Goal: Information Seeking & Learning: Learn about a topic

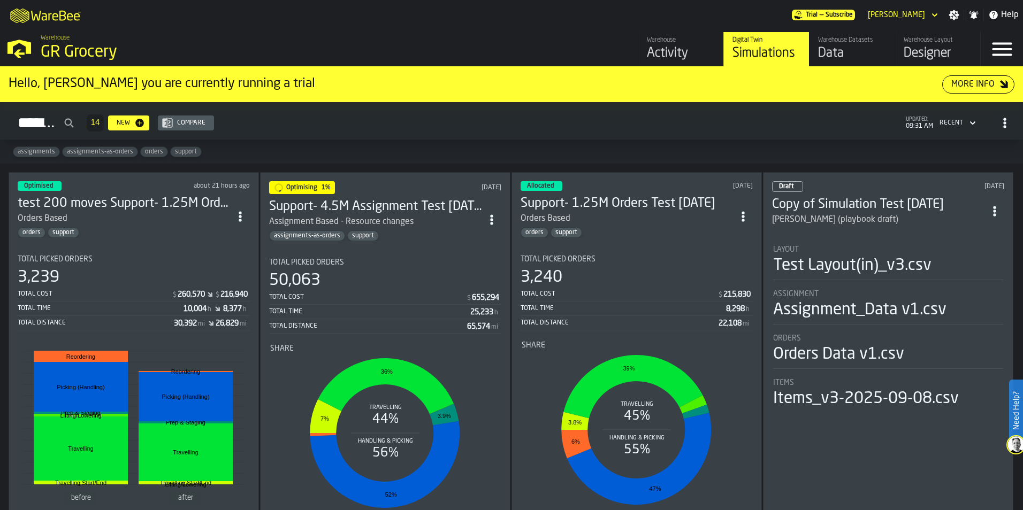
click at [187, 195] on h3 "test 200 moves Support- 1.25M Orders Test [DATE]" at bounding box center [124, 203] width 213 height 17
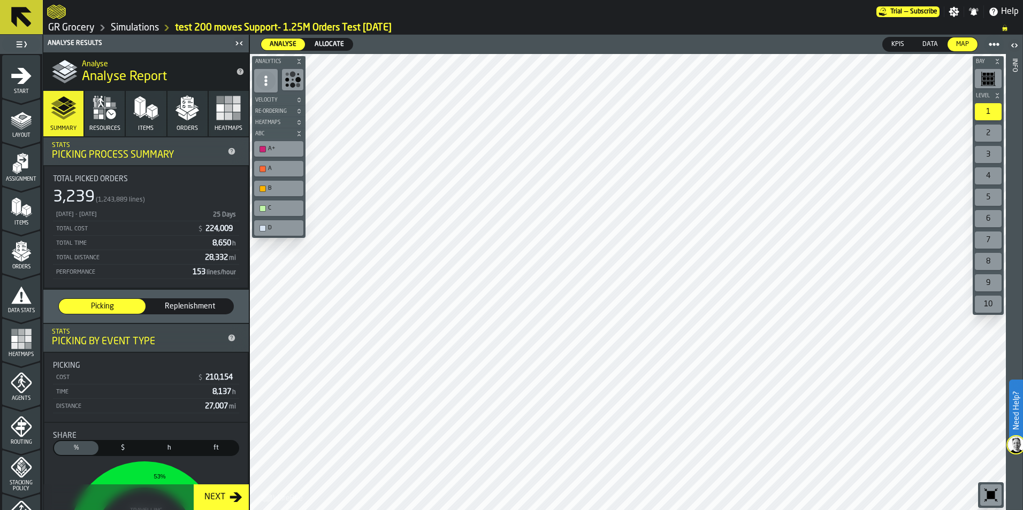
click at [98, 106] on icon "button" at bounding box center [99, 105] width 3 height 4
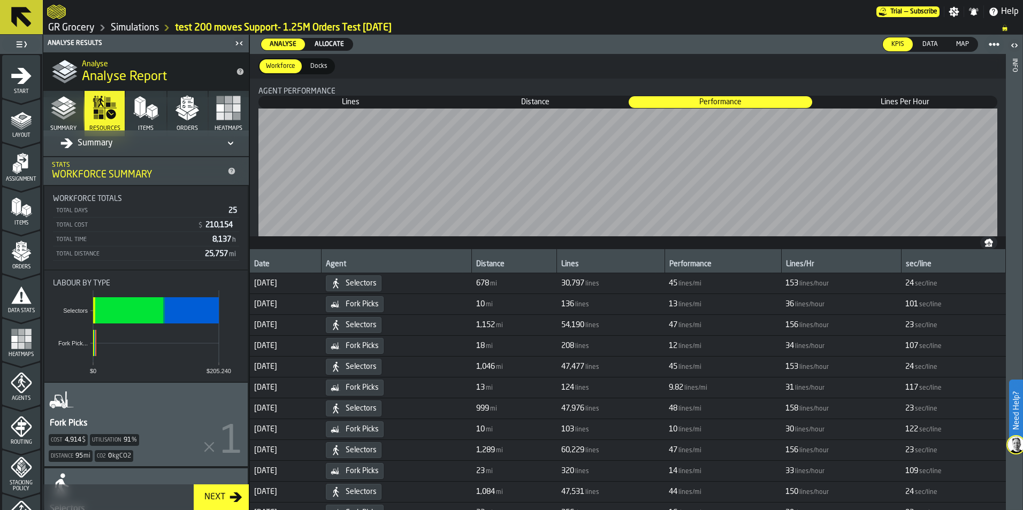
scroll to position [111, 0]
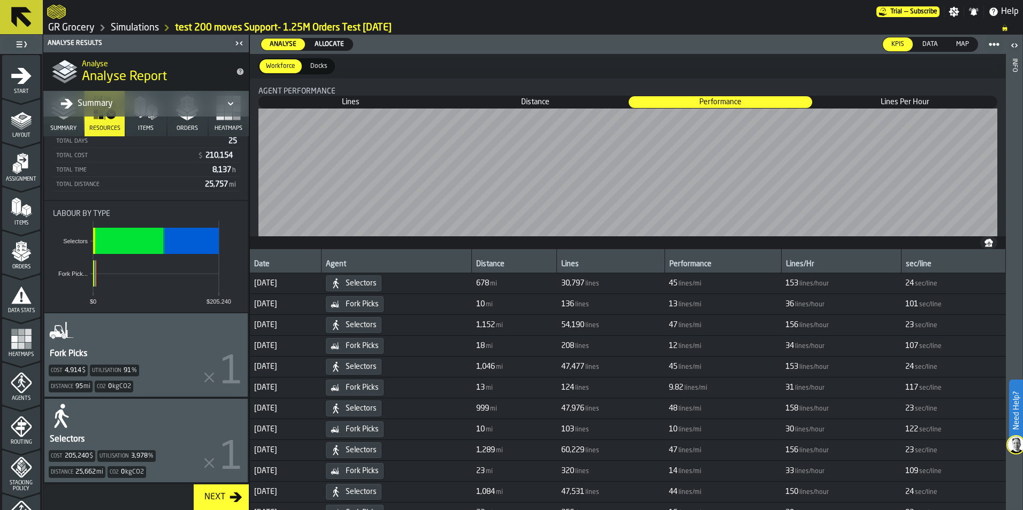
click at [147, 134] on button "Items" at bounding box center [146, 113] width 40 height 45
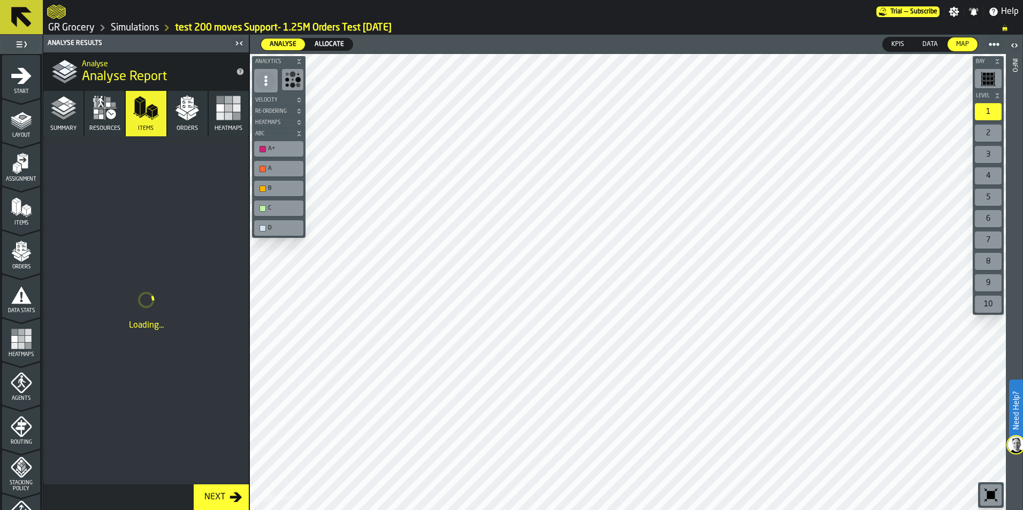
scroll to position [0, 0]
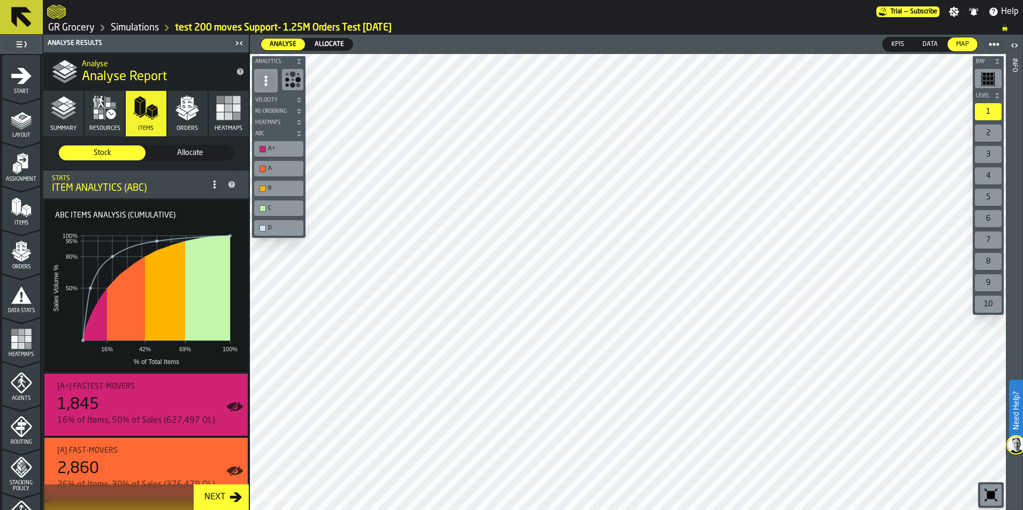
click at [177, 114] on icon "button" at bounding box center [187, 108] width 26 height 26
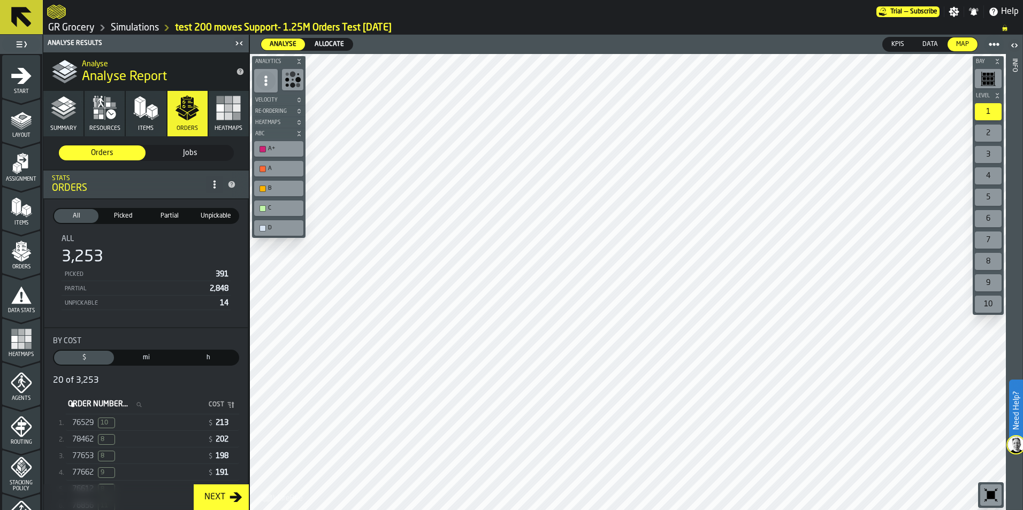
click at [97, 122] on button "Resources" at bounding box center [105, 113] width 40 height 45
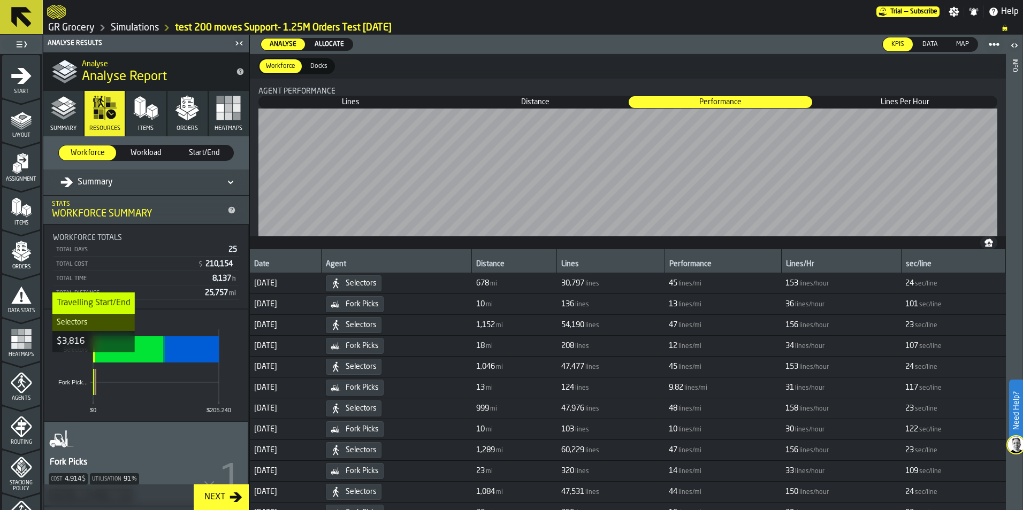
scroll to position [111, 0]
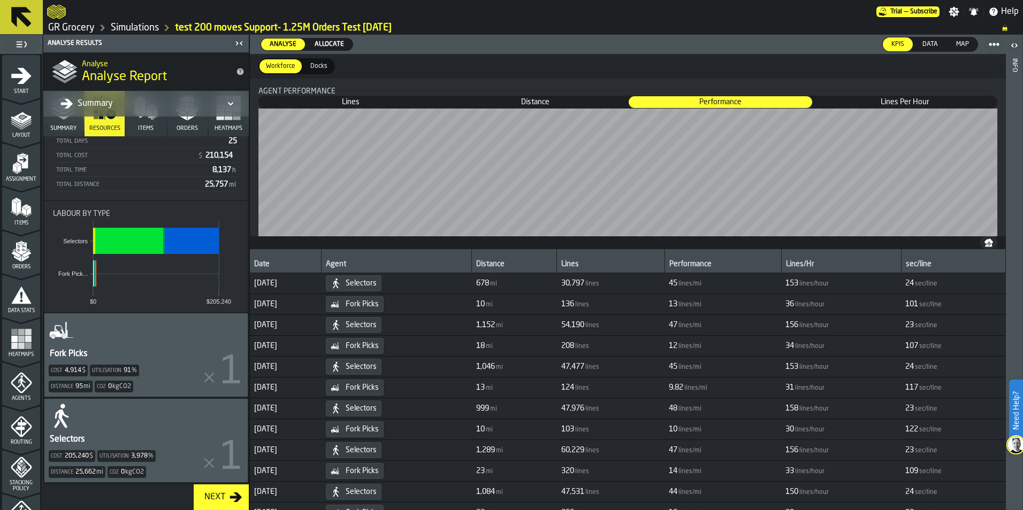
click at [108, 423] on div "Selectors Cost 205,240 $ Utilisation 3,978 % Distance 25,662 mi Co2 0 kgCO2" at bounding box center [145, 440] width 203 height 83
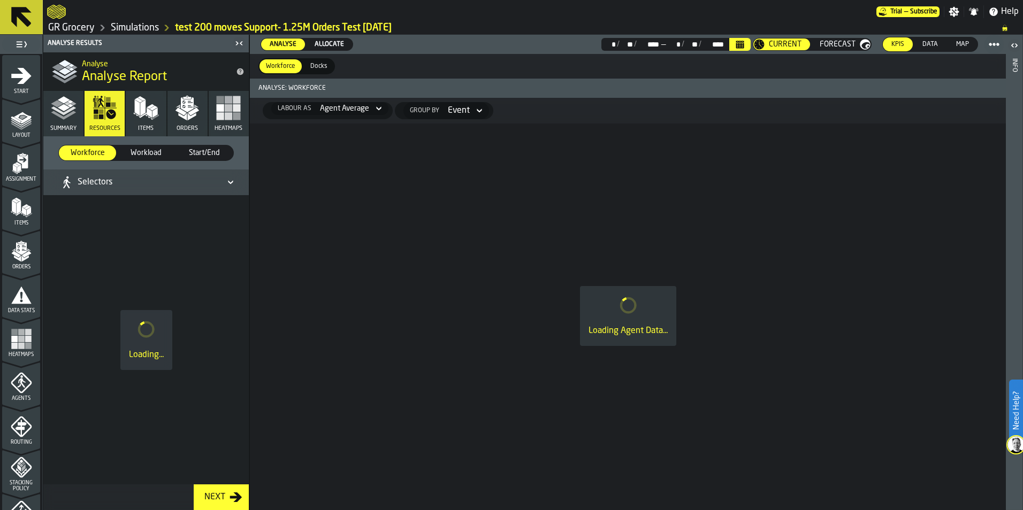
scroll to position [0, 0]
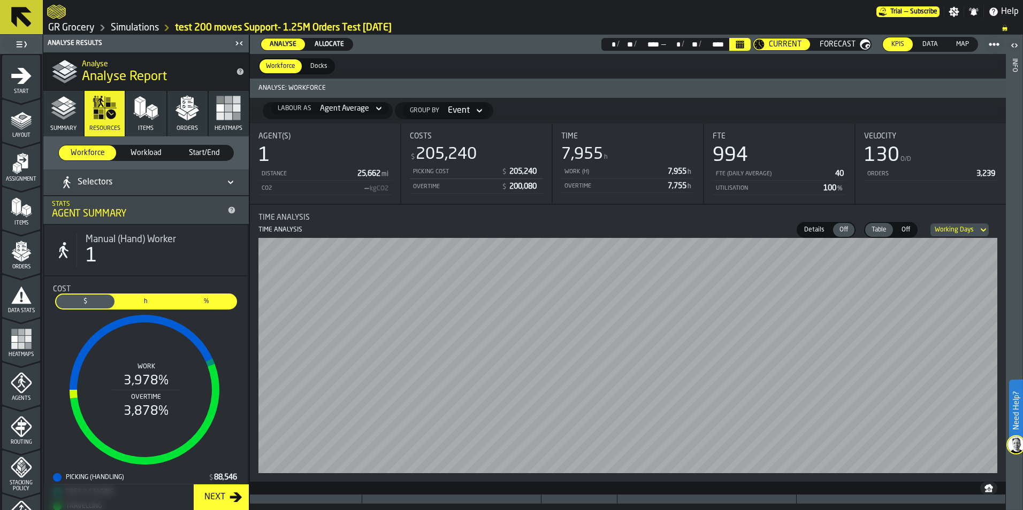
click at [175, 118] on icon "button" at bounding box center [187, 108] width 26 height 26
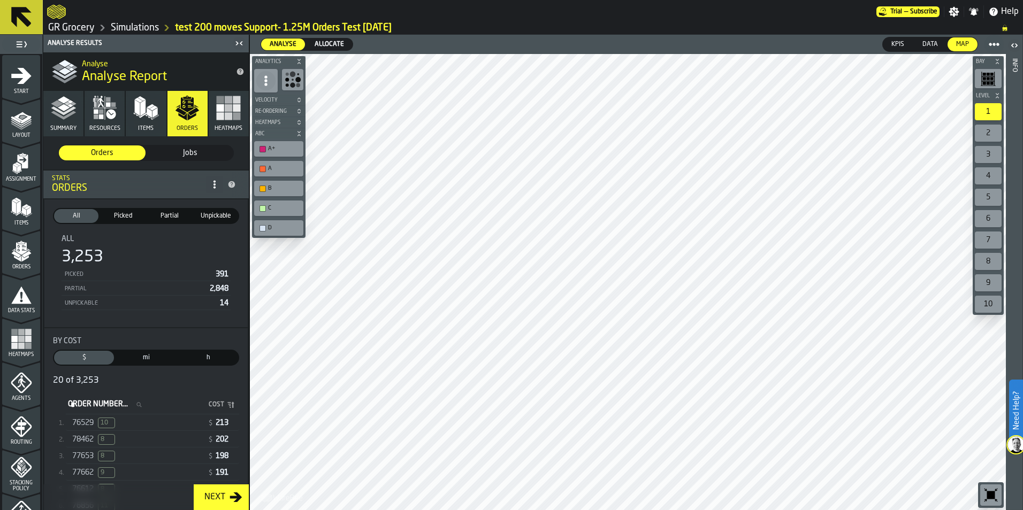
click at [126, 426] on div "76529 10" at bounding box center [137, 423] width 131 height 11
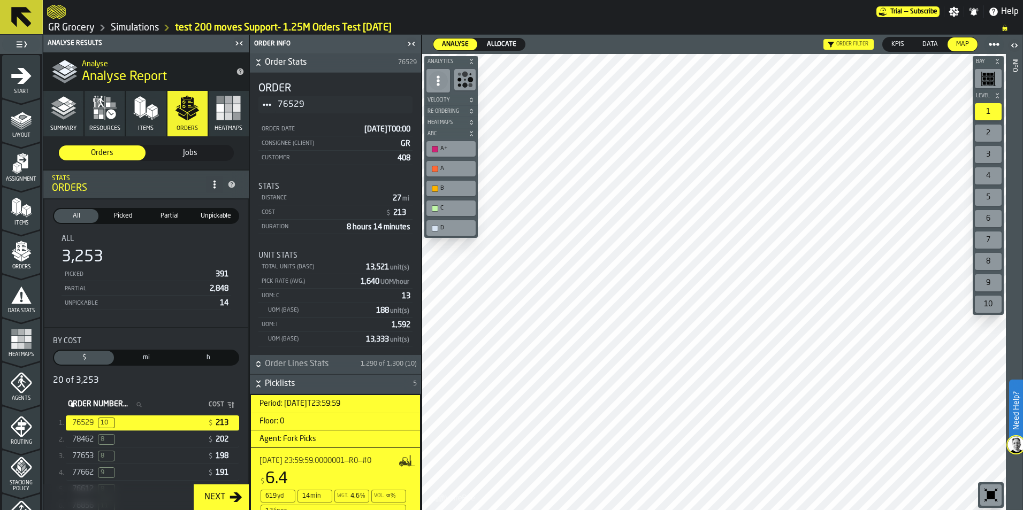
click at [163, 436] on div "78462 8" at bounding box center [137, 439] width 131 height 11
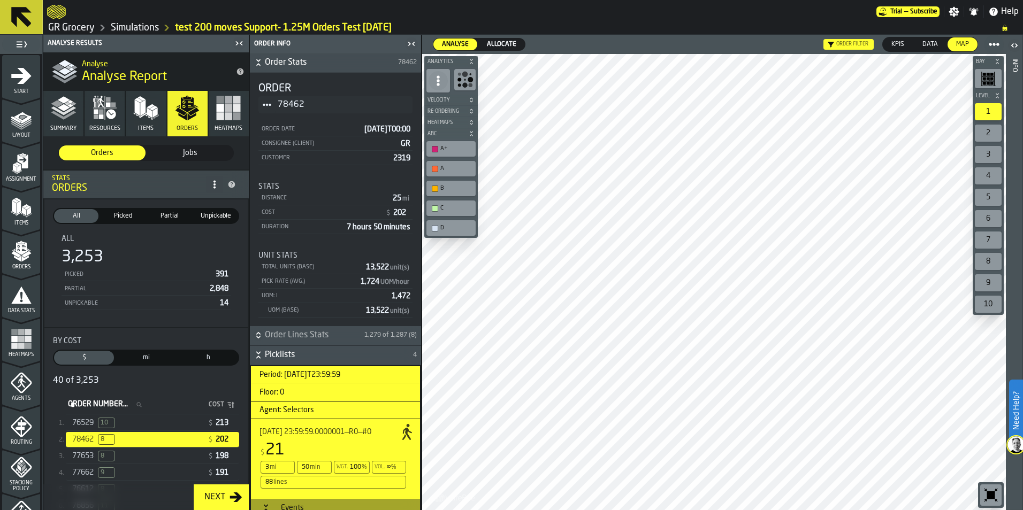
click at [233, 116] on rect "button" at bounding box center [236, 115] width 7 height 7
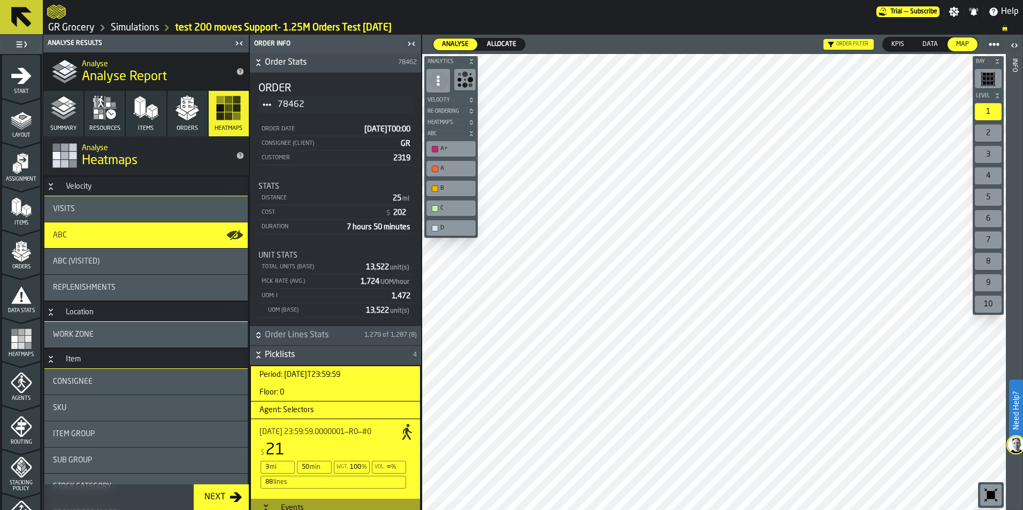
click at [151, 234] on div "ABC" at bounding box center [146, 235] width 186 height 9
click at [170, 124] on button "Orders" at bounding box center [187, 113] width 40 height 45
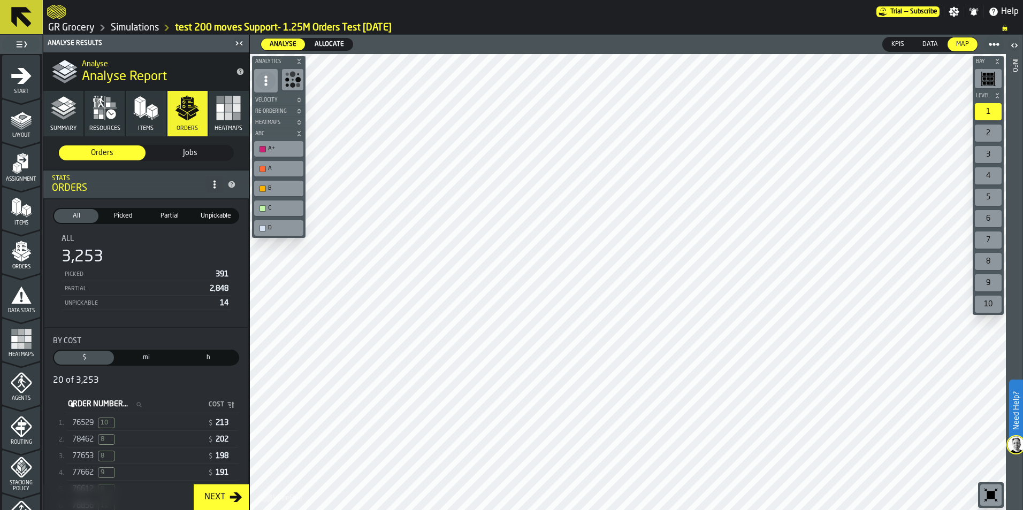
click at [172, 457] on div "77653 8" at bounding box center [137, 456] width 131 height 11
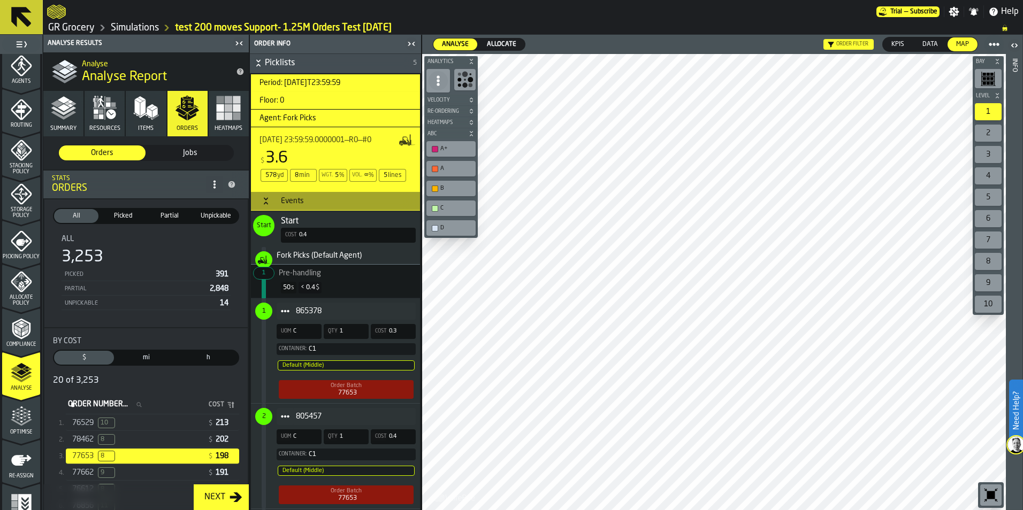
scroll to position [321, 0]
click at [26, 419] on icon "menu Optimise" at bounding box center [21, 412] width 21 height 21
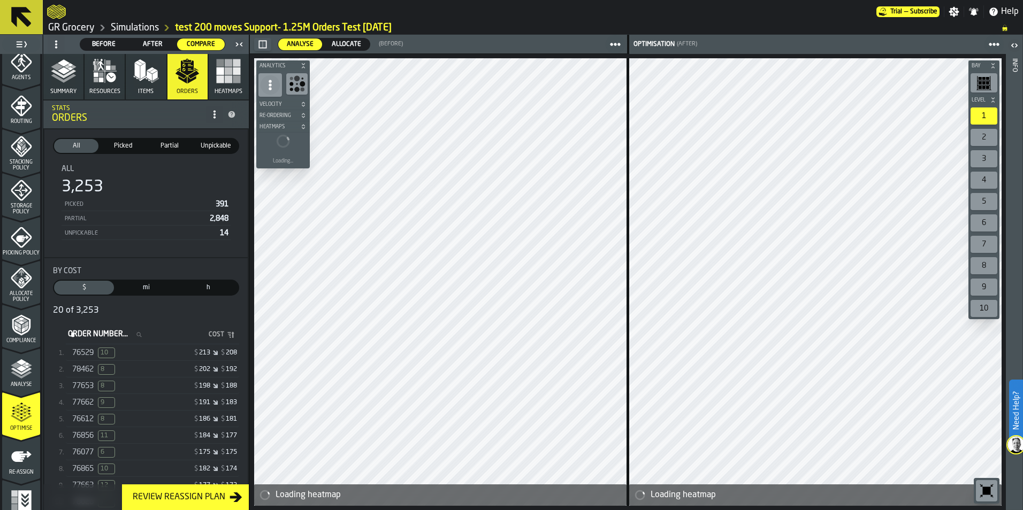
click at [148, 351] on div "76529 10" at bounding box center [113, 353] width 82 height 11
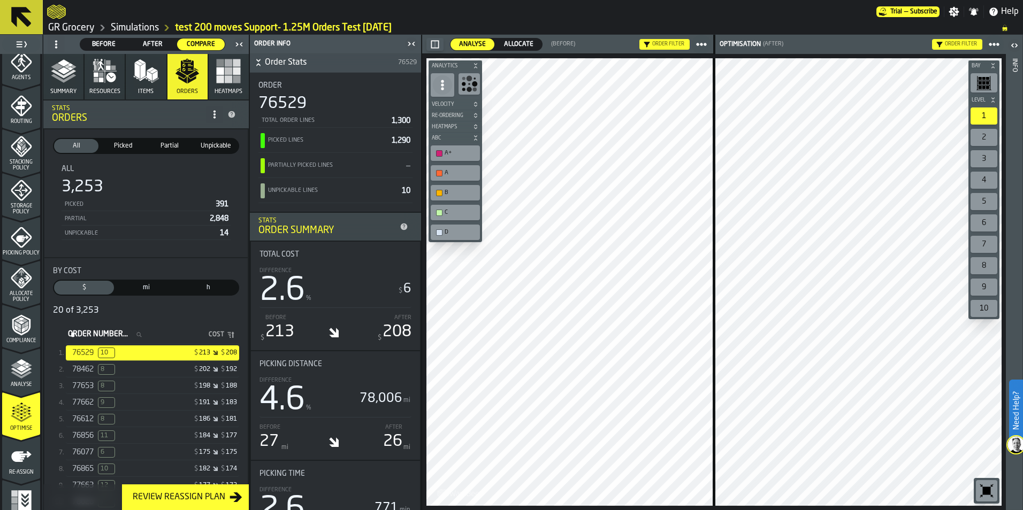
click at [133, 374] on div "78462 8" at bounding box center [113, 369] width 82 height 11
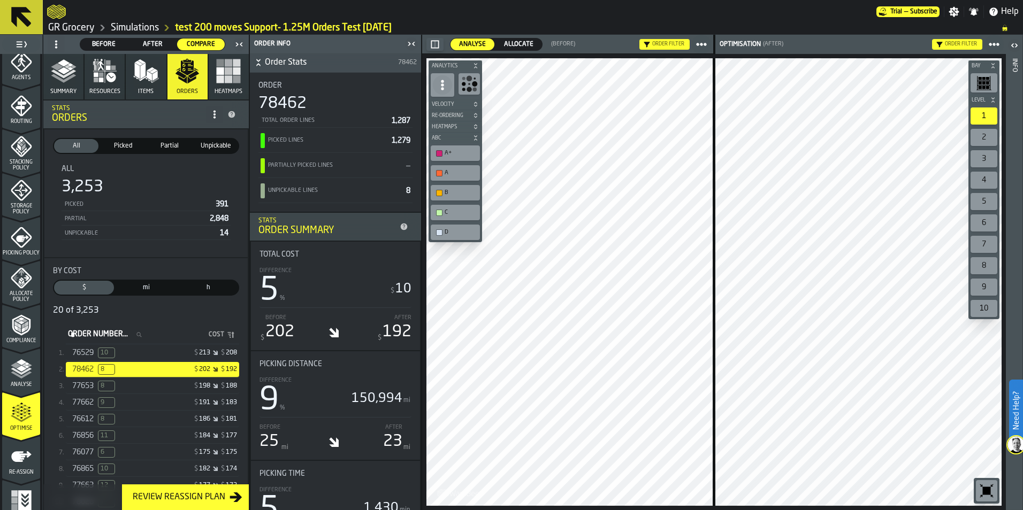
click at [73, 93] on span "Summary" at bounding box center [63, 91] width 26 height 7
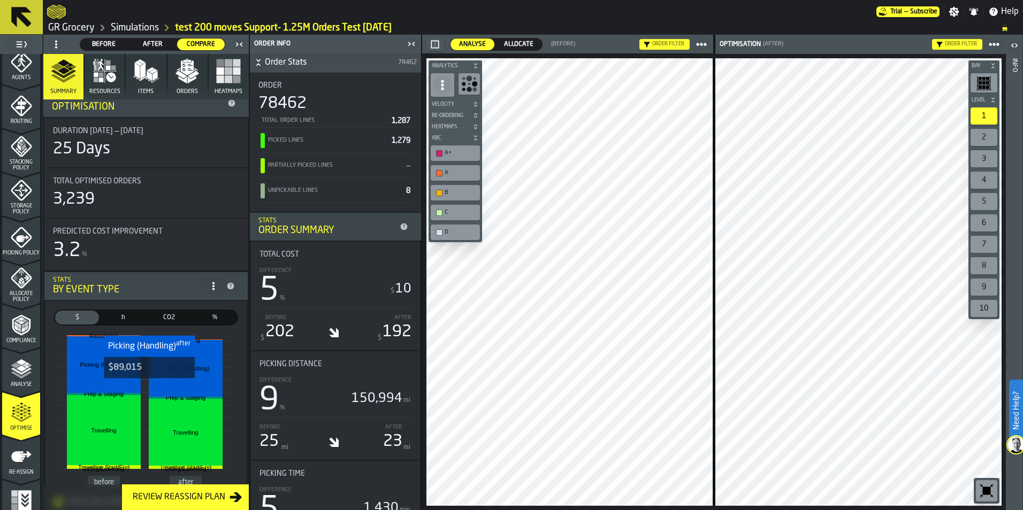
scroll to position [0, 0]
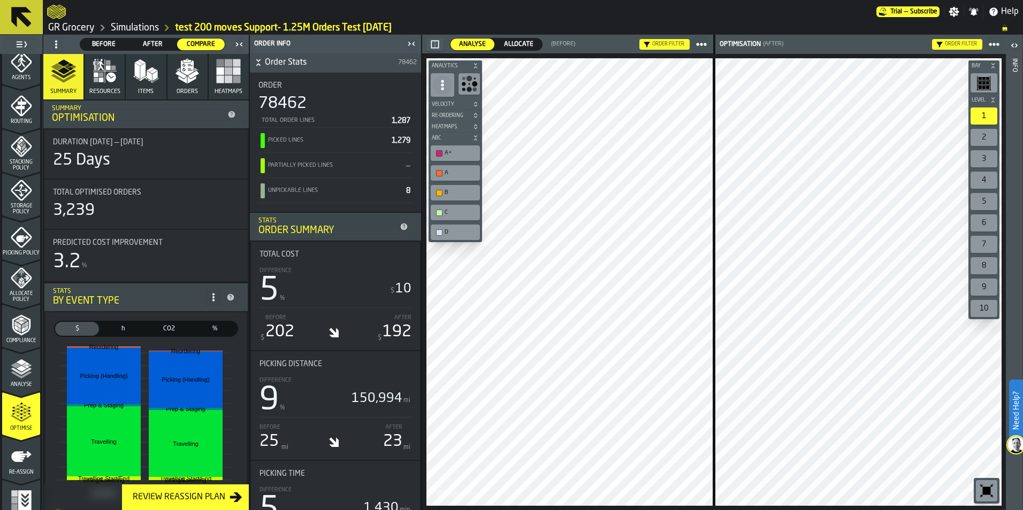
click at [135, 30] on link "Simulations" at bounding box center [135, 28] width 48 height 12
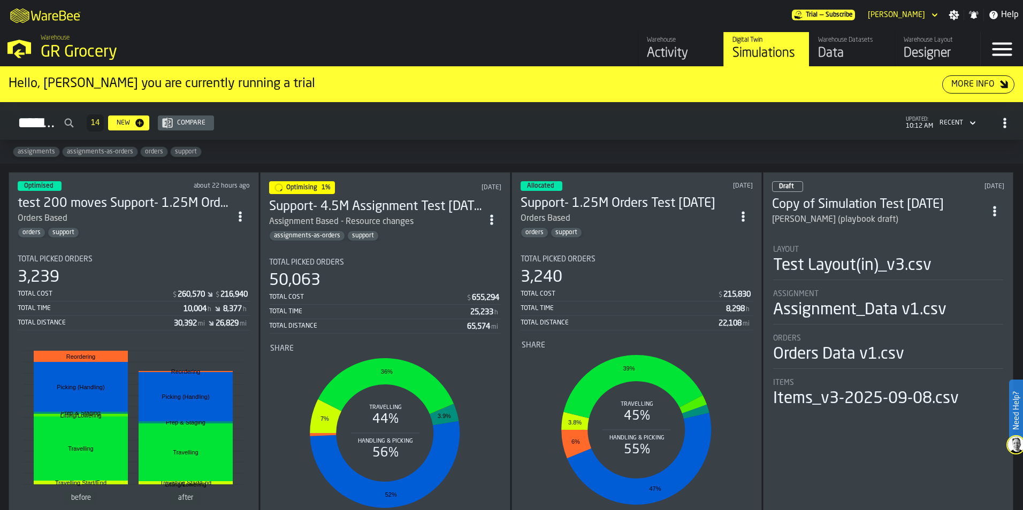
click at [165, 199] on h3 "test 200 moves Support- 1.25M Orders Test [DATE]" at bounding box center [124, 203] width 213 height 17
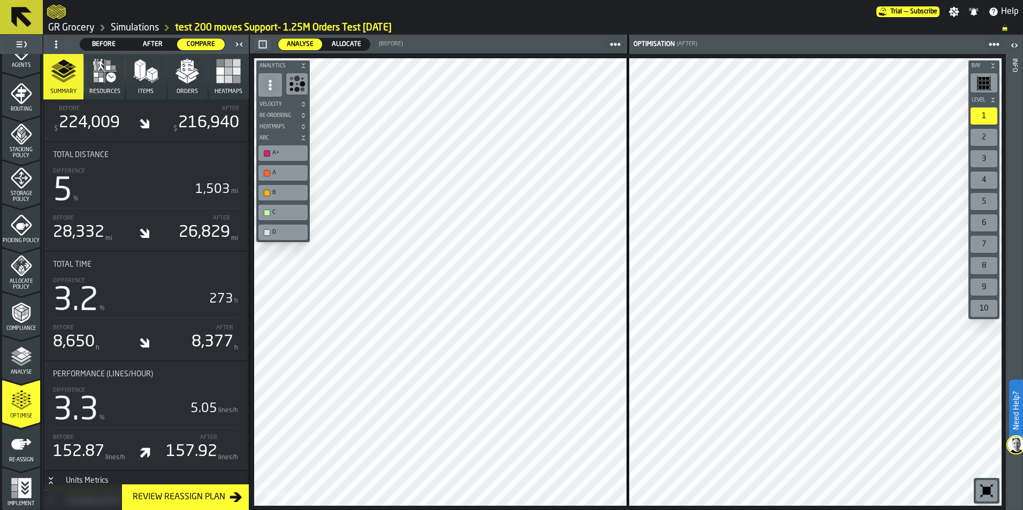
scroll to position [802, 0]
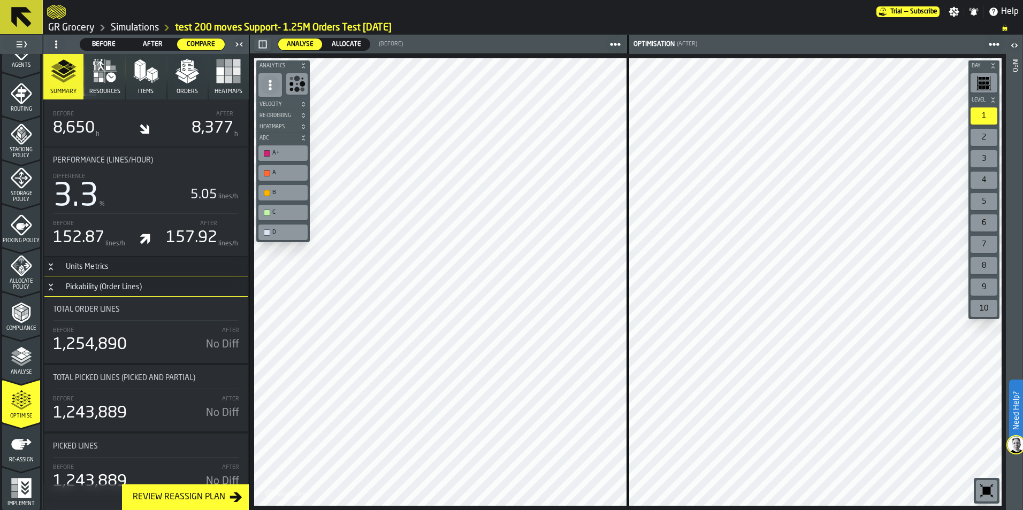
click at [114, 96] on button "Resources" at bounding box center [105, 76] width 40 height 45
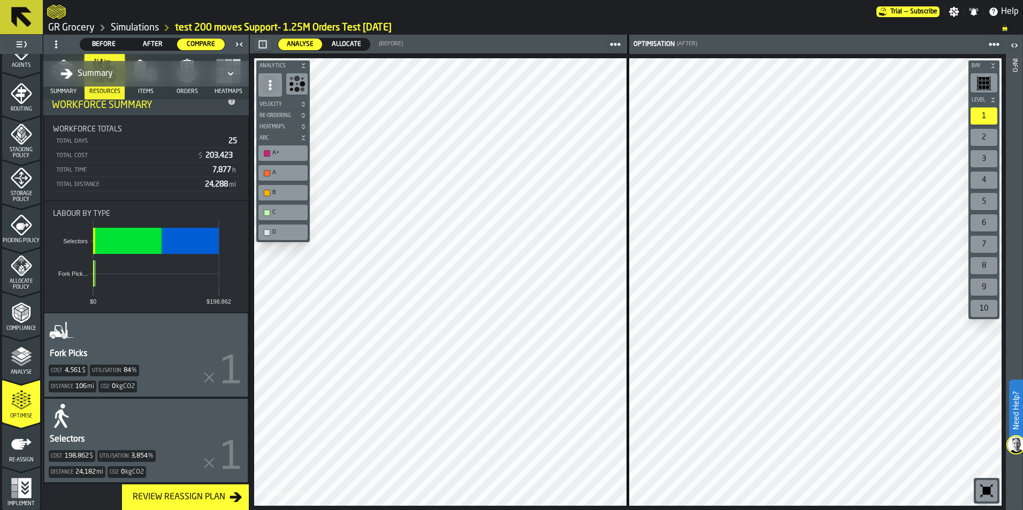
scroll to position [0, 0]
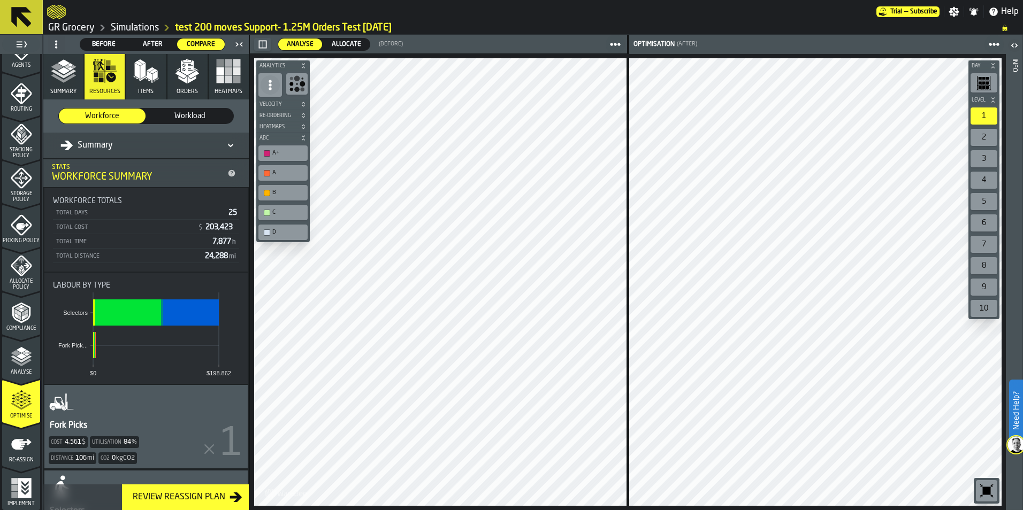
click at [148, 90] on span "Items" at bounding box center [146, 91] width 16 height 7
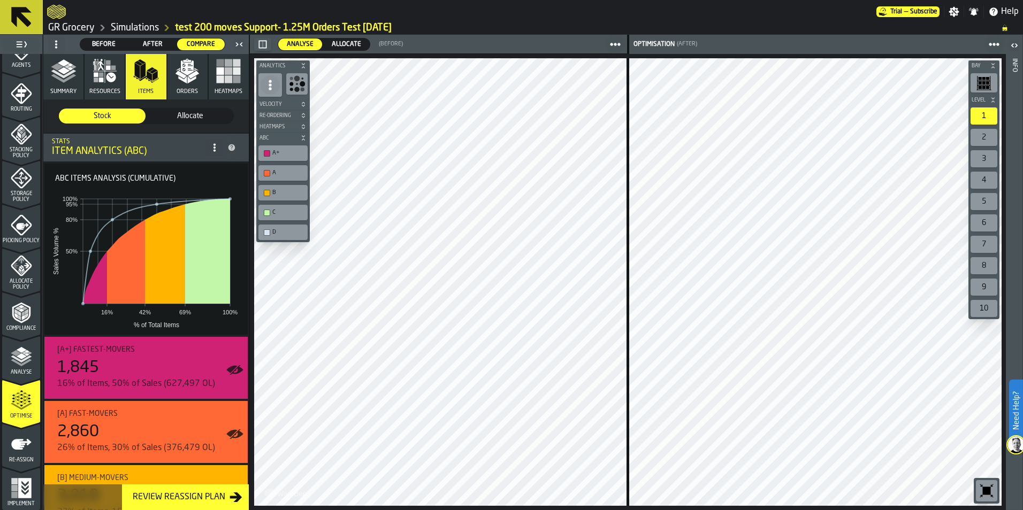
click at [229, 90] on span "Heatmaps" at bounding box center [228, 91] width 28 height 7
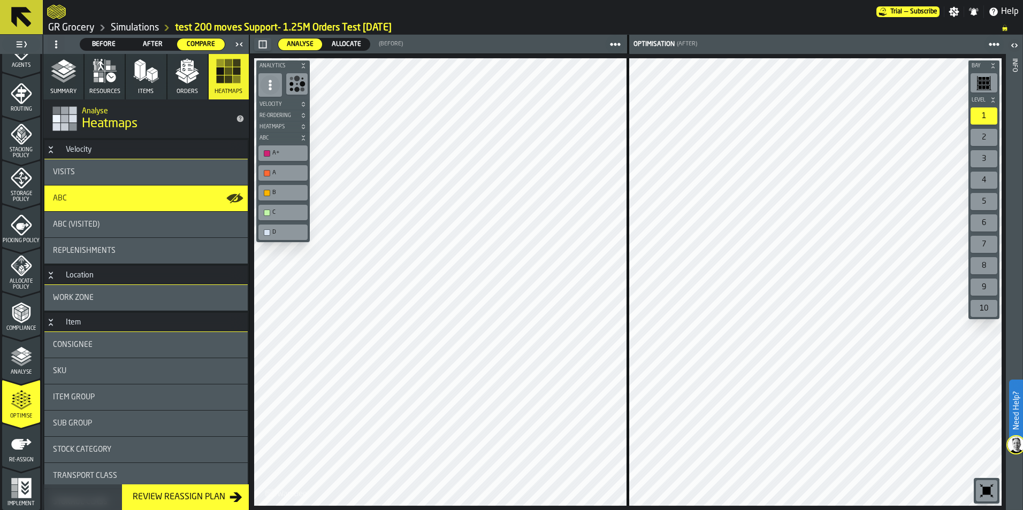
click at [165, 163] on div "Visits" at bounding box center [145, 172] width 203 height 26
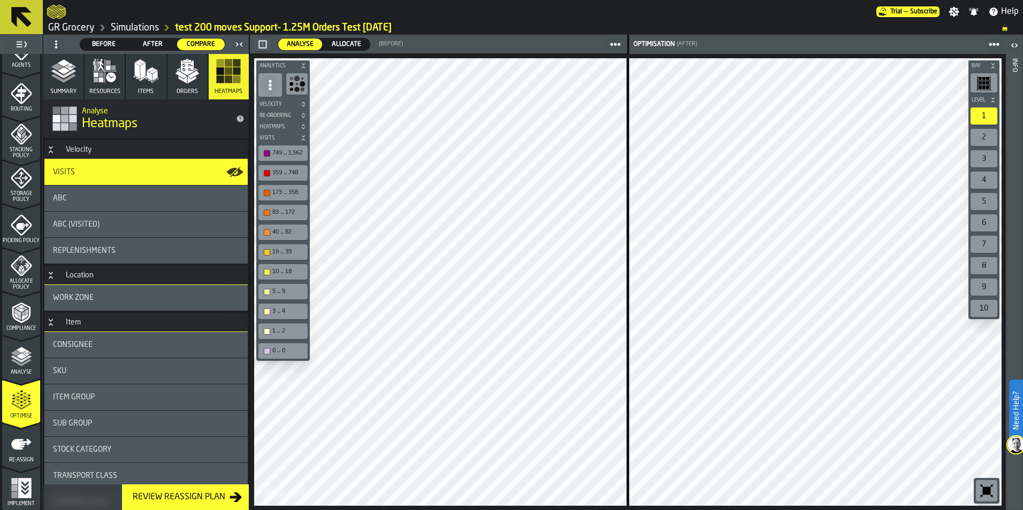
click at [185, 76] on icon "button" at bounding box center [187, 71] width 26 height 26
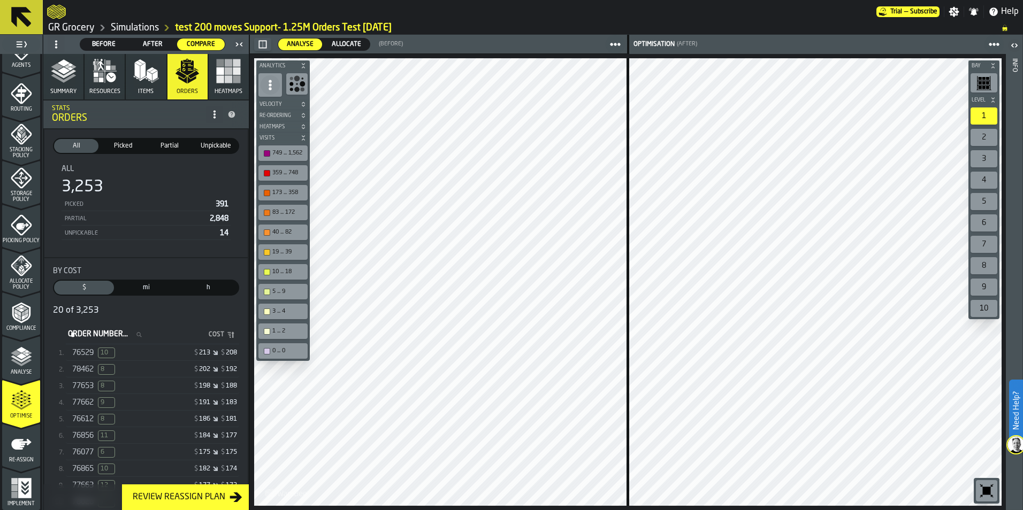
click at [292, 114] on span "Re-Ordering" at bounding box center [277, 116] width 41 height 6
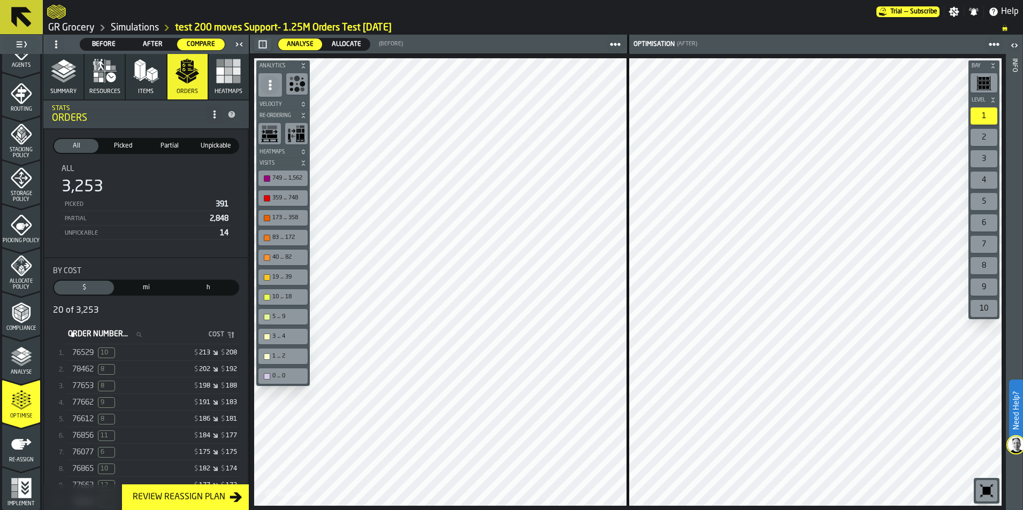
click at [145, 283] on div "mi" at bounding box center [146, 288] width 60 height 14
click at [96, 284] on span "$" at bounding box center [84, 288] width 56 height 10
